Goal: Task Accomplishment & Management: Manage account settings

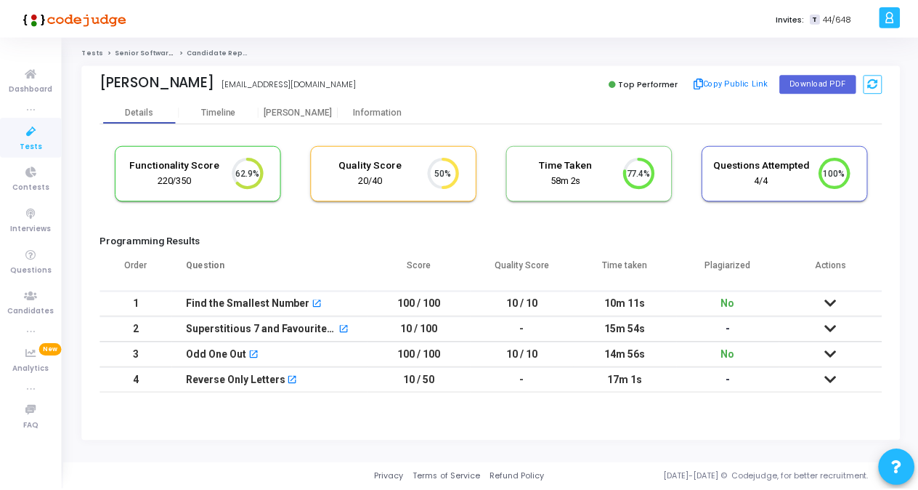
scroll to position [31, 36]
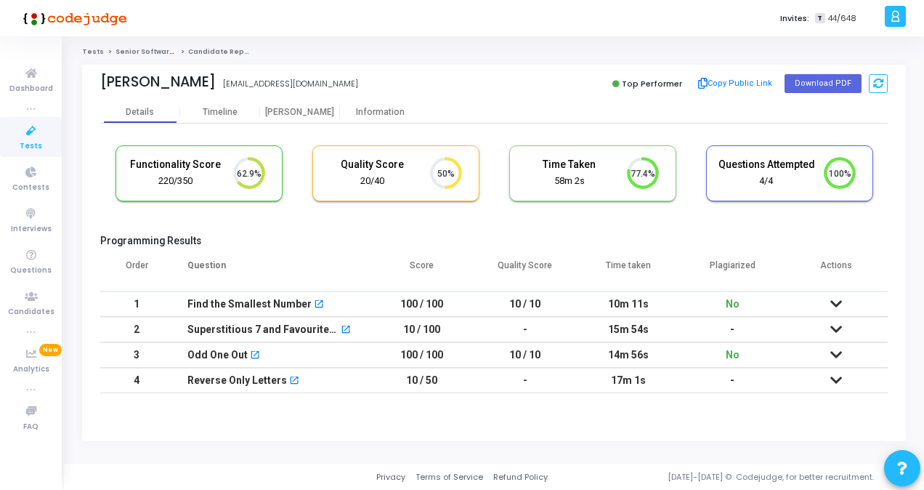
click at [32, 139] on icon at bounding box center [31, 131] width 31 height 18
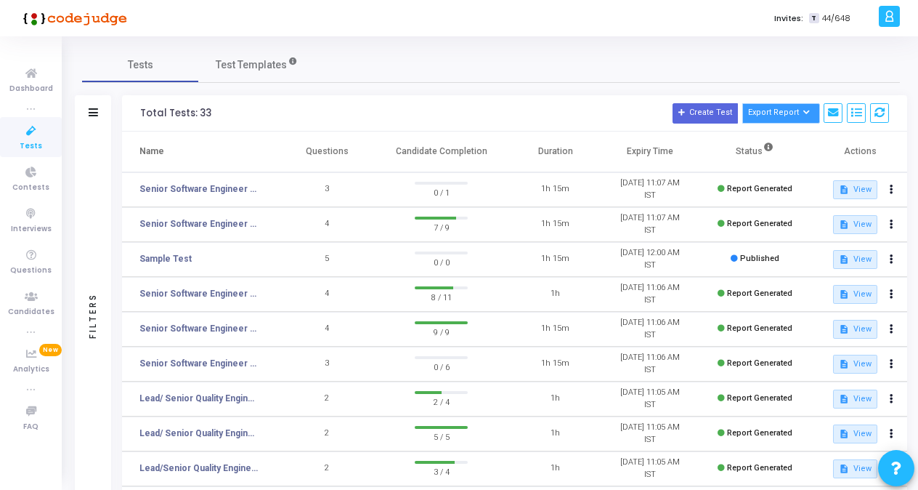
click at [771, 120] on button "Export Report" at bounding box center [781, 113] width 78 height 20
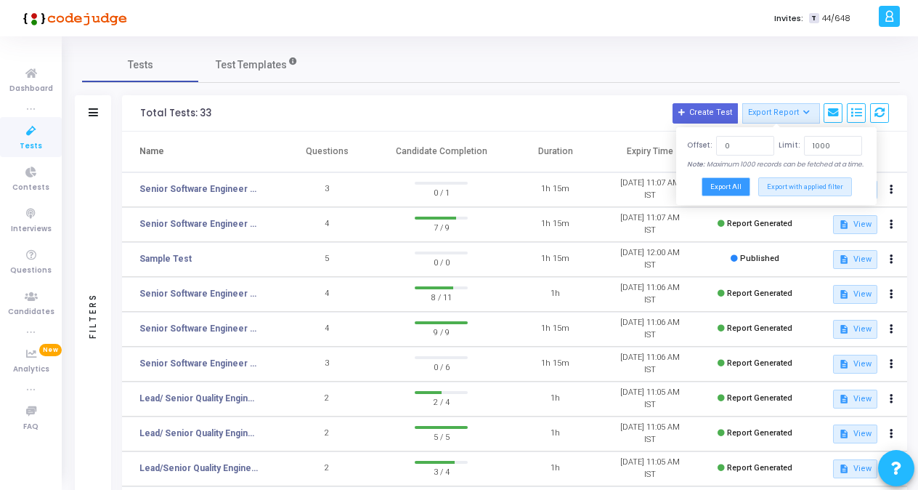
click at [735, 195] on button "Export All" at bounding box center [726, 186] width 49 height 18
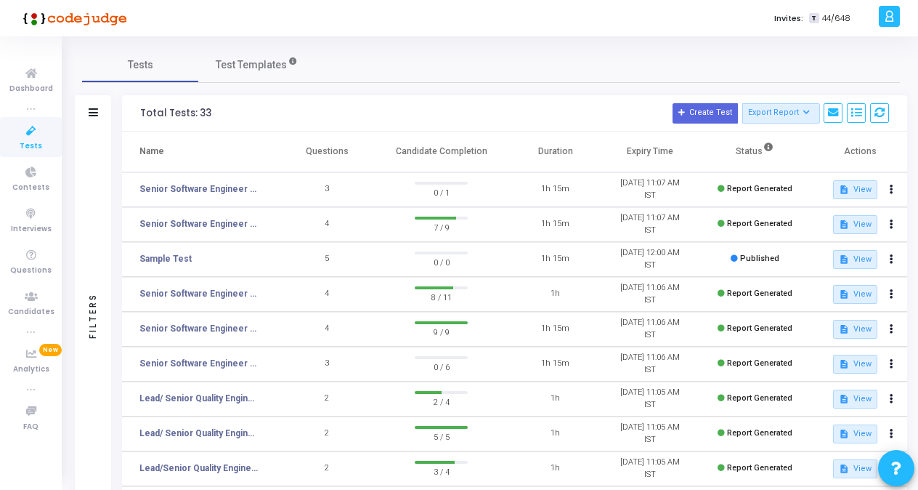
click at [86, 112] on div "Filters" at bounding box center [93, 113] width 36 height 36
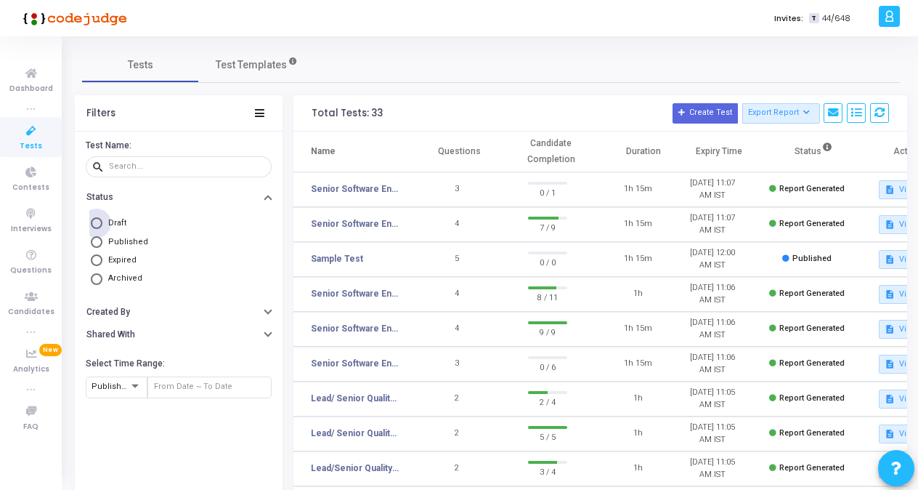
click at [97, 223] on span at bounding box center [97, 223] width 0 height 0
click at [97, 222] on input "Draft" at bounding box center [97, 223] width 12 height 12
radio input "true"
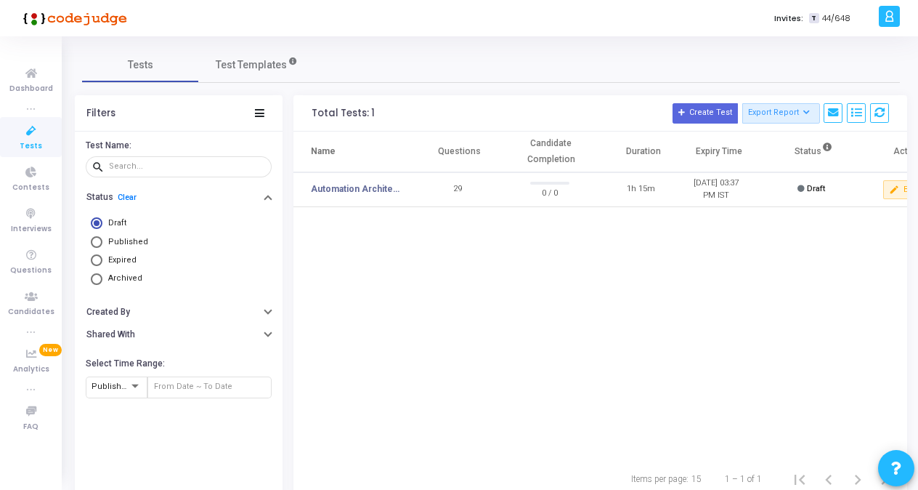
click at [92, 248] on mat-radio-button "Published" at bounding box center [178, 241] width 179 height 18
click at [94, 267] on mat-radio-button "Expired" at bounding box center [178, 260] width 179 height 18
click at [96, 262] on span at bounding box center [97, 260] width 12 height 12
click at [96, 262] on input "Expired" at bounding box center [97, 260] width 12 height 12
radio input "true"
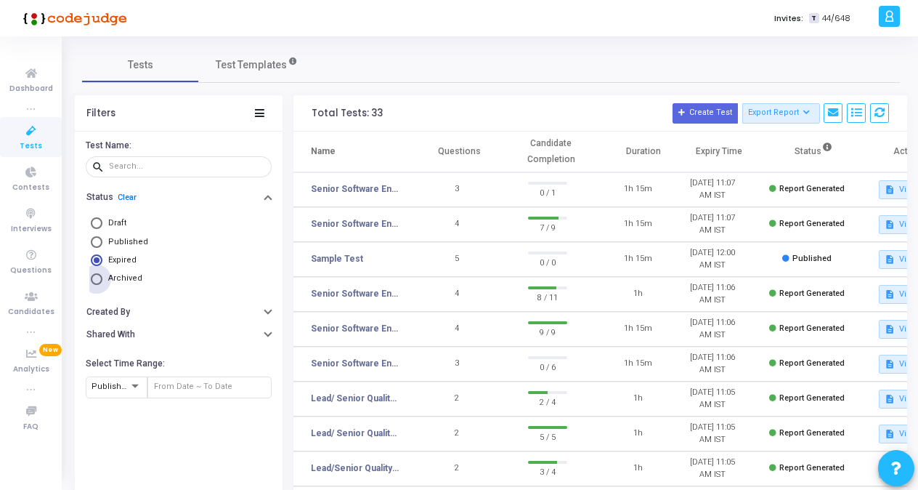
click at [94, 278] on span at bounding box center [97, 279] width 12 height 12
click at [94, 278] on input "Archived" at bounding box center [97, 279] width 12 height 12
radio input "true"
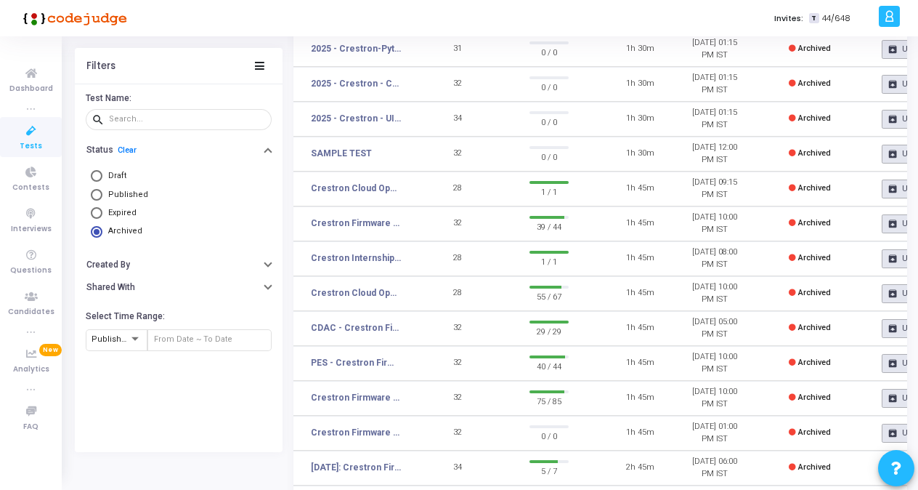
scroll to position [179, 0]
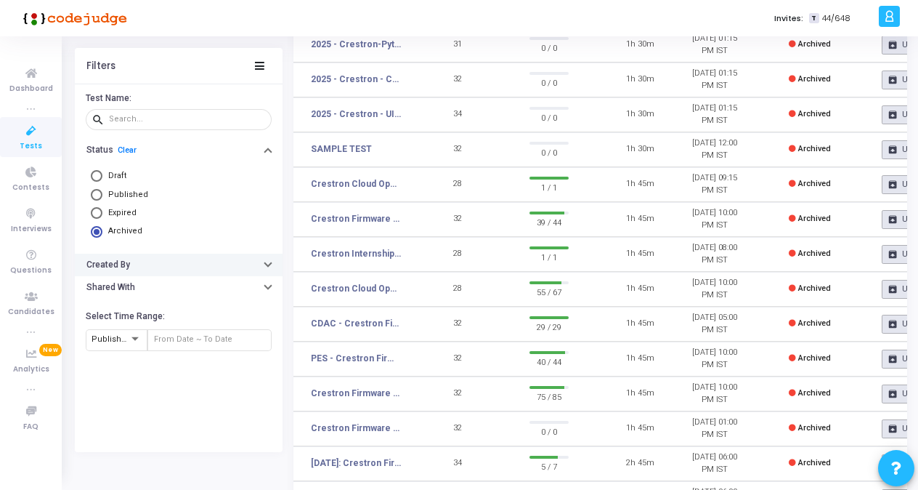
click at [266, 272] on button "Created By" at bounding box center [179, 264] width 208 height 23
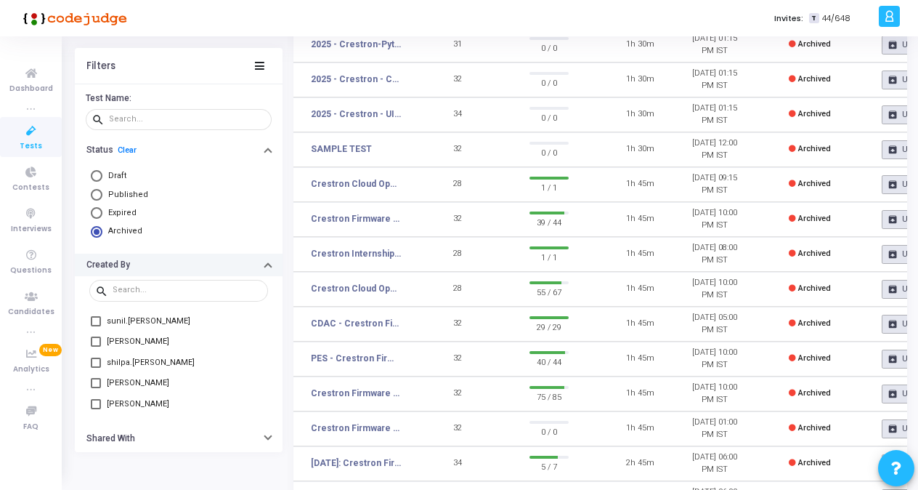
click at [264, 264] on button "Created By" at bounding box center [179, 264] width 208 height 23
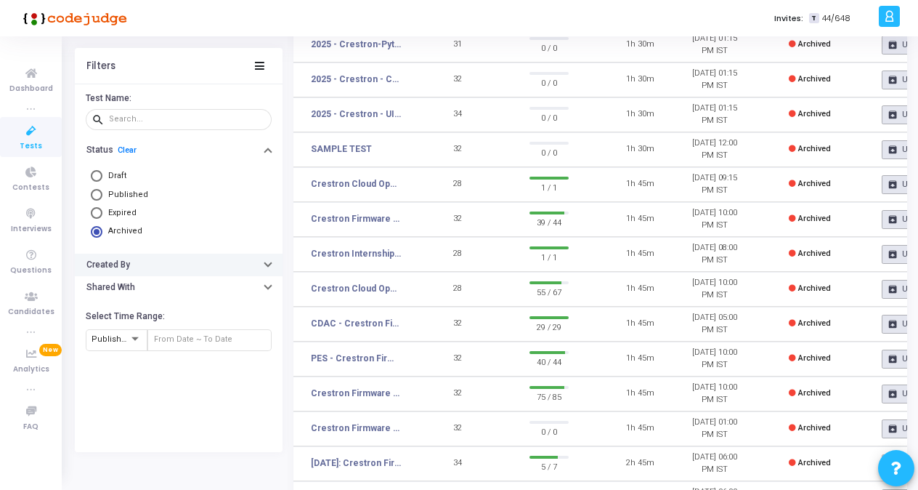
click at [266, 267] on div "button" at bounding box center [268, 264] width 6 height 7
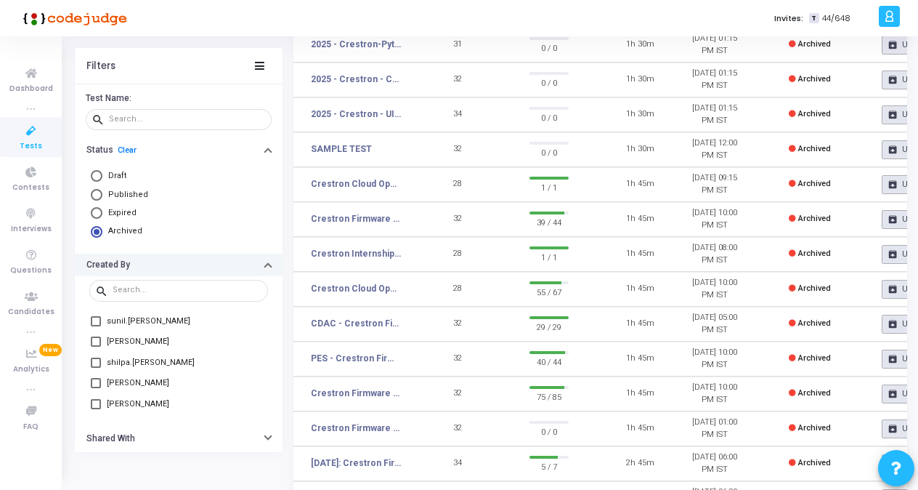
click at [259, 269] on button "Created By" at bounding box center [179, 264] width 208 height 23
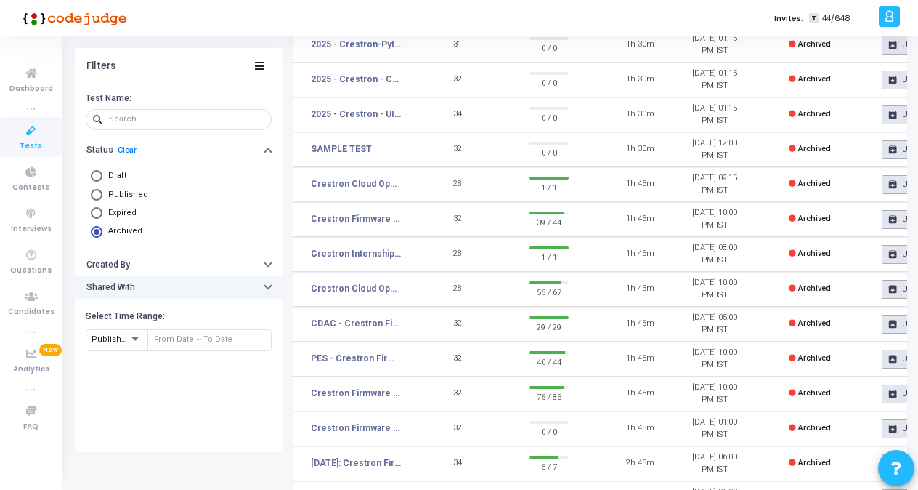
click at [267, 289] on div "button" at bounding box center [268, 286] width 6 height 7
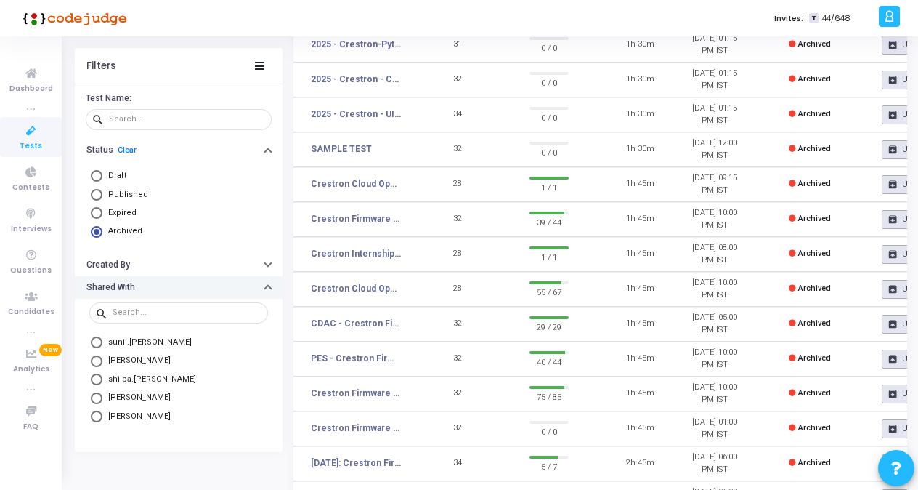
click at [267, 289] on button "Shared With" at bounding box center [179, 286] width 208 height 23
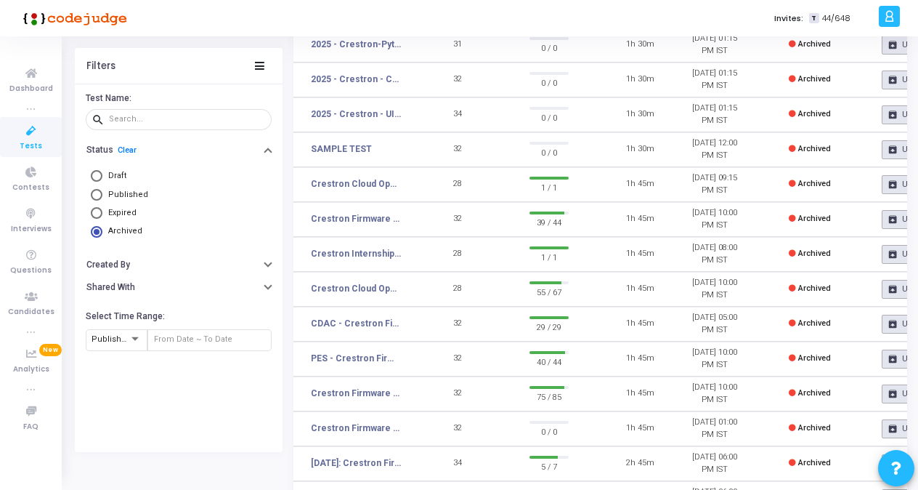
click at [259, 74] on div "Filters" at bounding box center [179, 65] width 208 height 36
click at [259, 157] on button "Status Clear" at bounding box center [179, 150] width 208 height 23
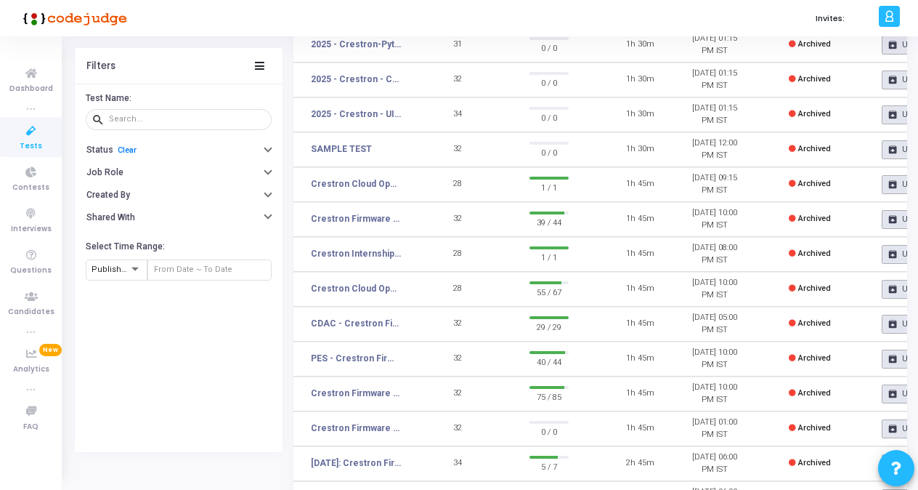
scroll to position [0, 0]
click at [34, 149] on span "Tests" at bounding box center [31, 146] width 23 height 12
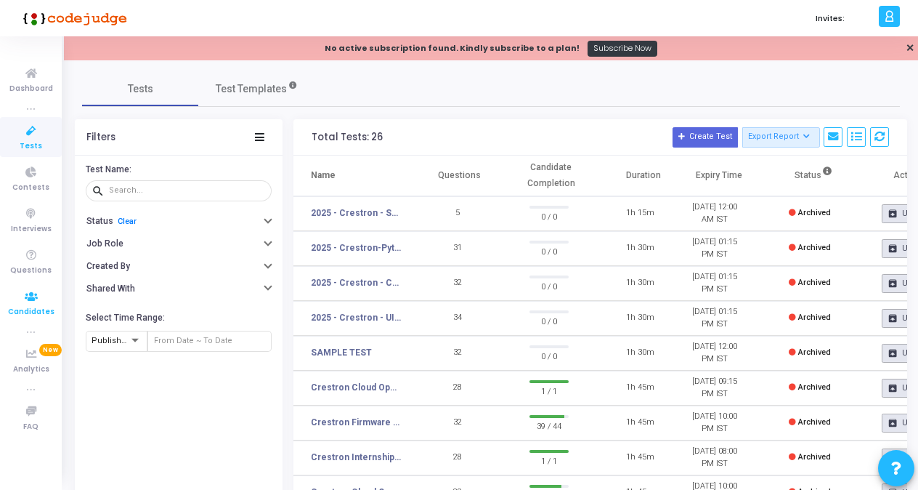
click at [36, 291] on icon at bounding box center [31, 297] width 31 height 18
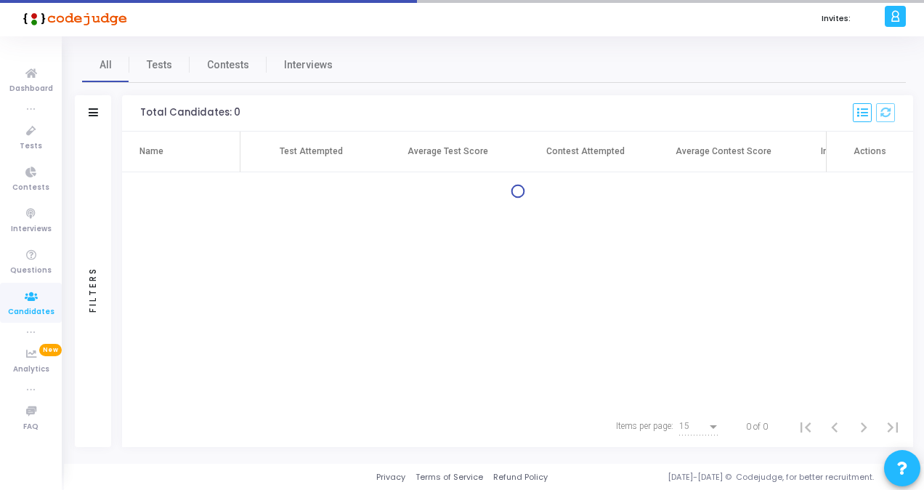
click at [86, 113] on div "Filters" at bounding box center [93, 113] width 36 height 36
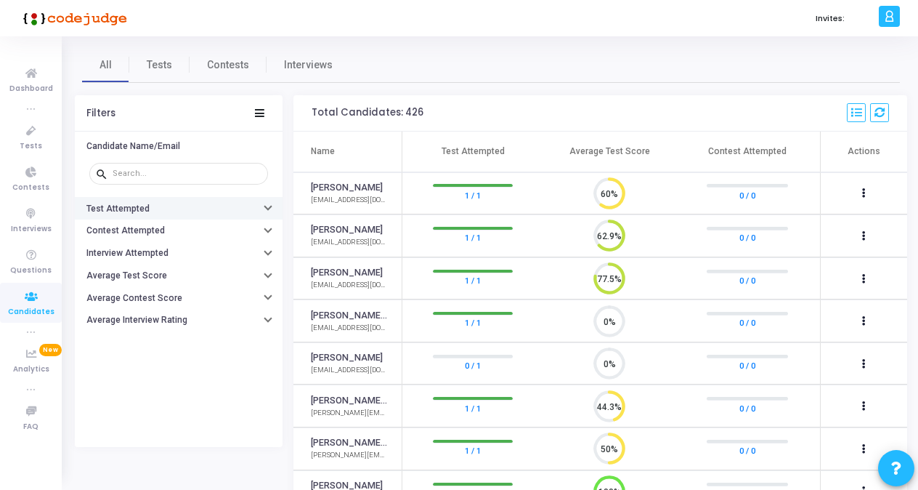
click at [264, 209] on button "Test Attempted" at bounding box center [179, 208] width 208 height 23
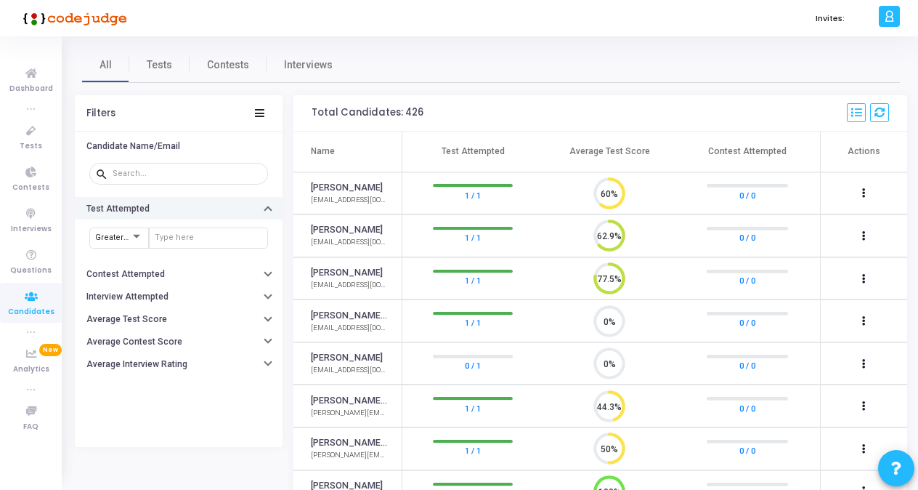
click at [265, 209] on icon "button" at bounding box center [268, 210] width 6 height 4
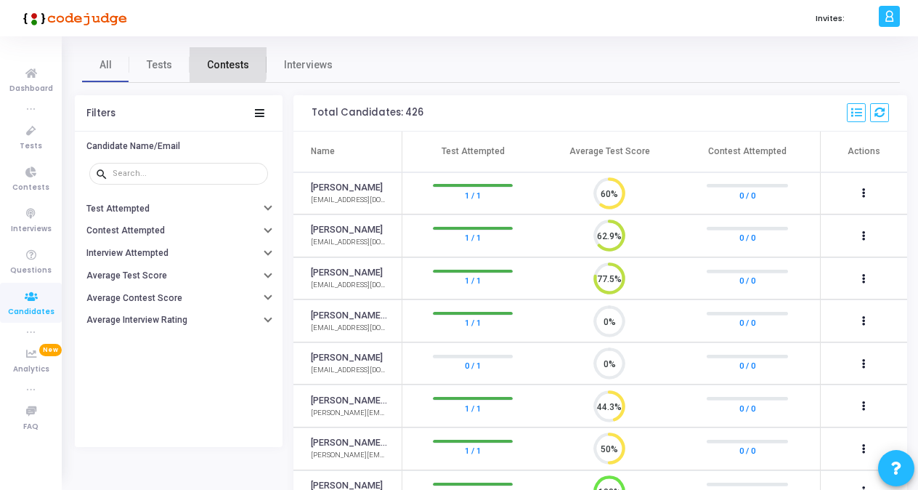
click at [218, 62] on span "Contests" at bounding box center [228, 64] width 42 height 15
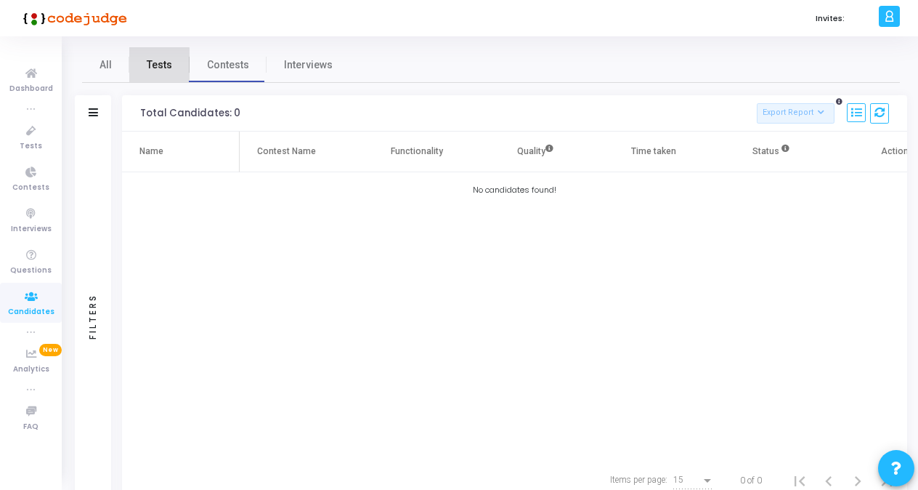
click at [155, 67] on span "Tests" at bounding box center [159, 64] width 25 height 15
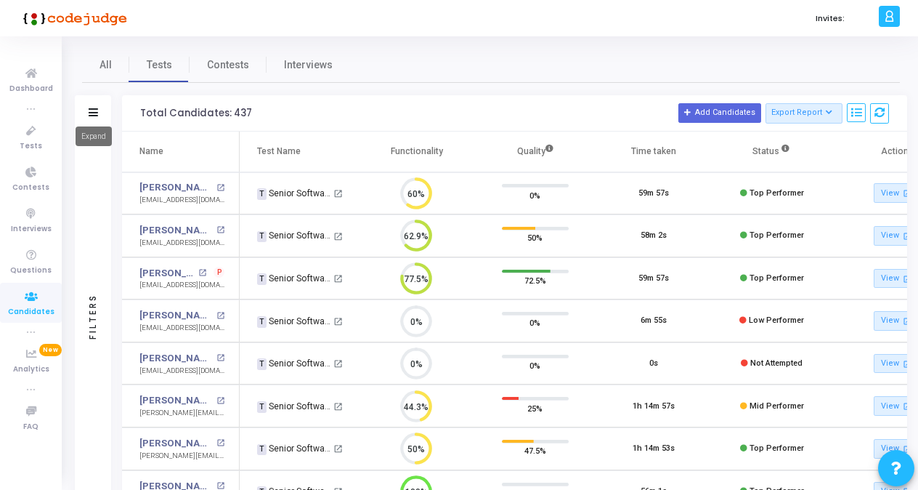
click at [96, 110] on icon at bounding box center [93, 112] width 9 height 8
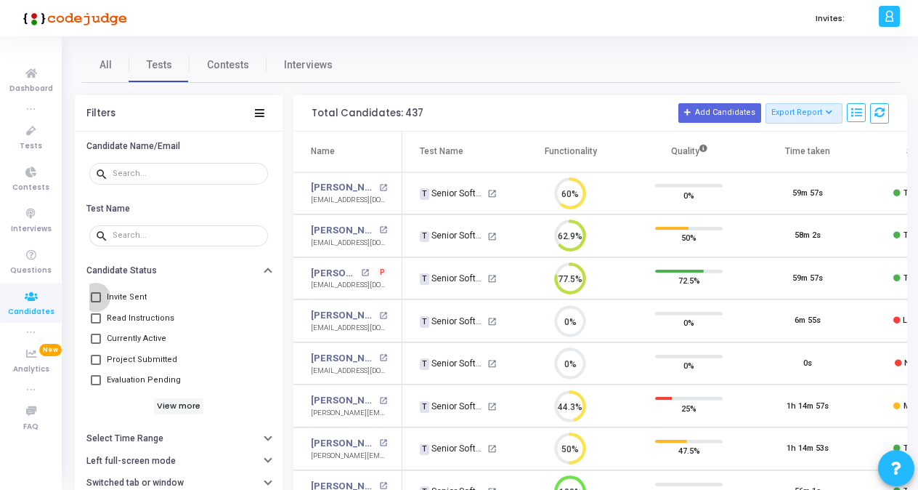
click at [97, 301] on span at bounding box center [96, 297] width 10 height 10
click at [96, 302] on input "Invite Sent" at bounding box center [95, 302] width 1 height 1
checkbox input "true"
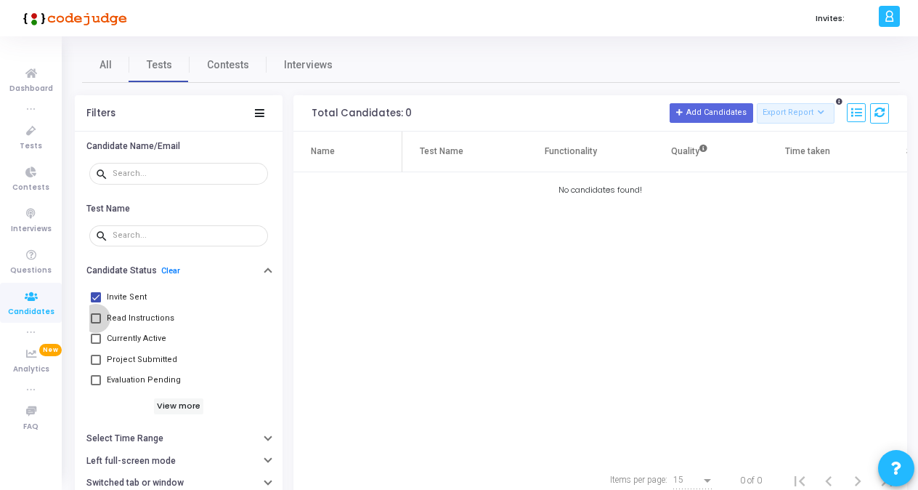
click at [98, 317] on span at bounding box center [96, 318] width 10 height 10
click at [96, 323] on input "Read Instructions" at bounding box center [95, 323] width 1 height 1
checkbox input "true"
click at [91, 339] on span at bounding box center [96, 338] width 10 height 10
click at [95, 344] on input "Currently Active" at bounding box center [95, 344] width 1 height 1
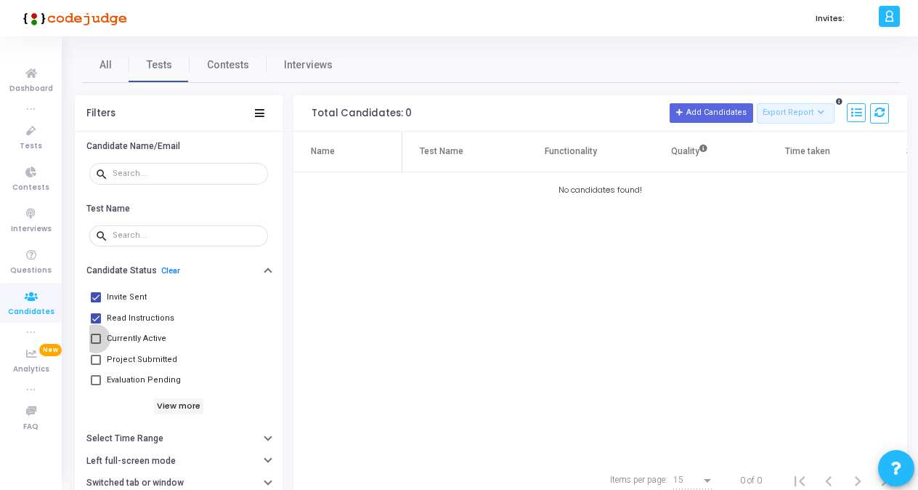
checkbox input "true"
click at [102, 379] on label "Evaluation Pending" at bounding box center [136, 379] width 90 height 17
click at [96, 385] on input "Evaluation Pending" at bounding box center [95, 385] width 1 height 1
checkbox input "true"
click at [171, 408] on h6 "View more" at bounding box center [179, 406] width 50 height 16
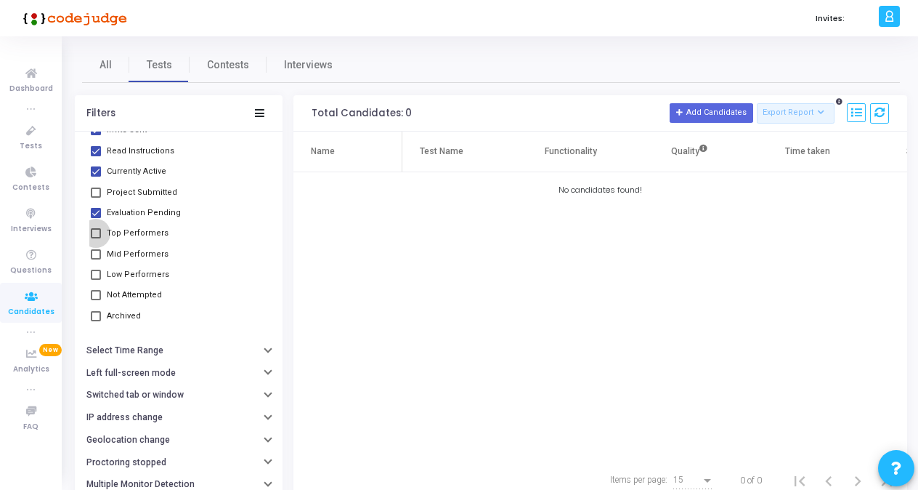
click at [97, 230] on span at bounding box center [96, 233] width 10 height 10
click at [96, 238] on input "Top Performers" at bounding box center [95, 238] width 1 height 1
checkbox input "true"
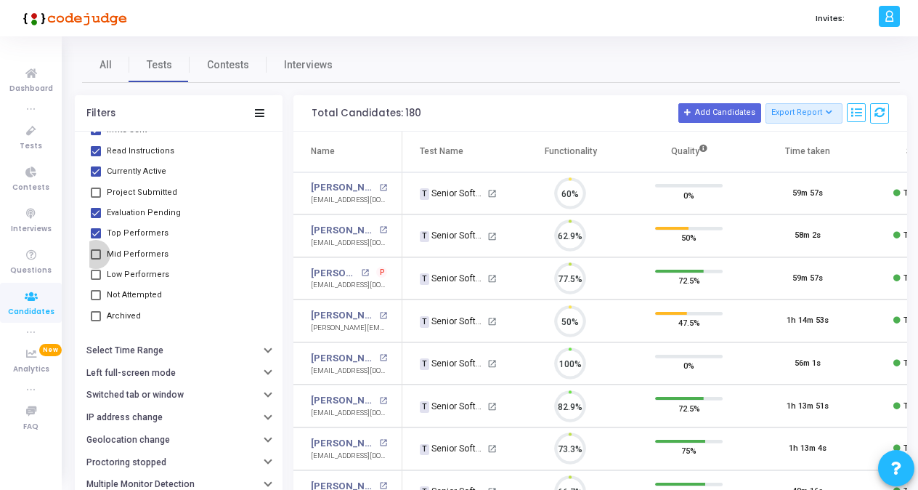
click at [97, 253] on span at bounding box center [96, 254] width 10 height 10
click at [96, 259] on input "Mid Performers" at bounding box center [95, 259] width 1 height 1
checkbox input "true"
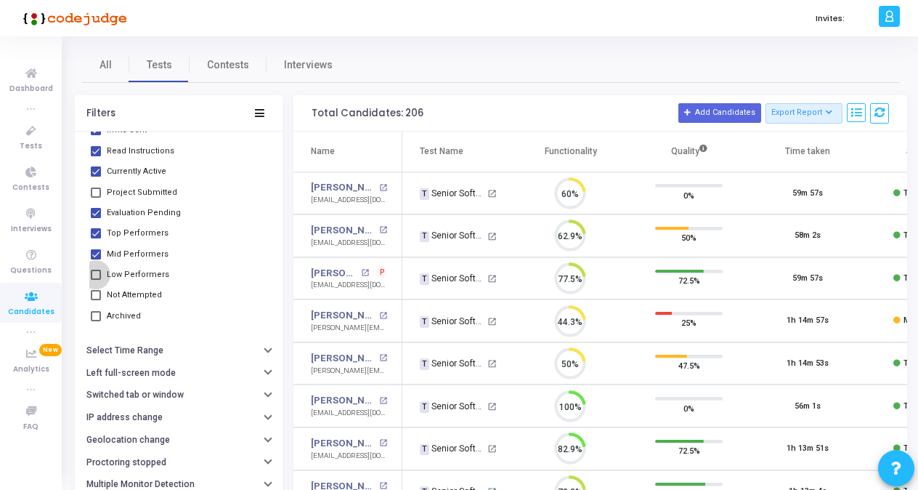
click at [98, 273] on span at bounding box center [96, 274] width 10 height 10
click at [96, 280] on input "Low Performers" at bounding box center [95, 280] width 1 height 1
checkbox input "true"
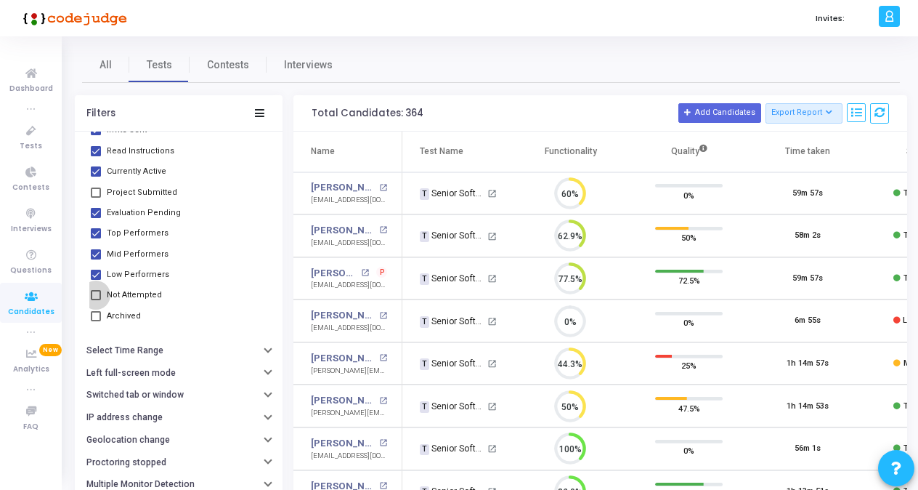
click at [97, 295] on span at bounding box center [96, 295] width 10 height 10
click at [96, 300] on input "Not Attempted" at bounding box center [95, 300] width 1 height 1
checkbox input "true"
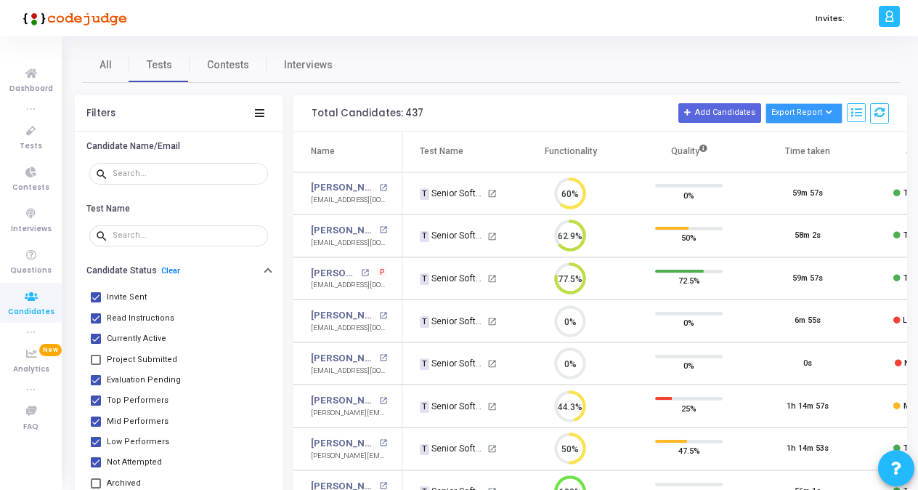
click at [815, 109] on button "Export Report" at bounding box center [805, 113] width 78 height 20
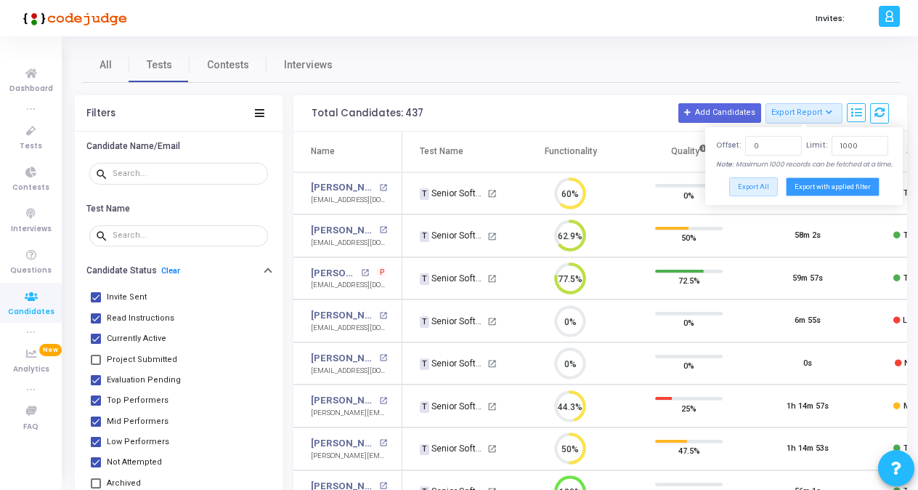
click at [813, 189] on button "Export with applied filter" at bounding box center [833, 186] width 94 height 18
